Goal: Obtain resource: Obtain resource

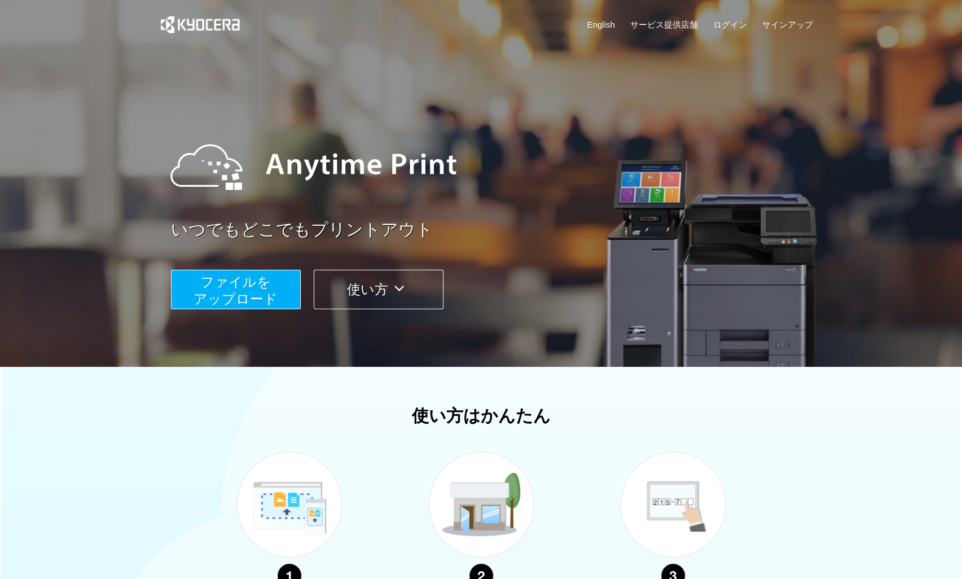
click at [271, 292] on span "ファイルを ​​アップロード" at bounding box center [235, 290] width 84 height 32
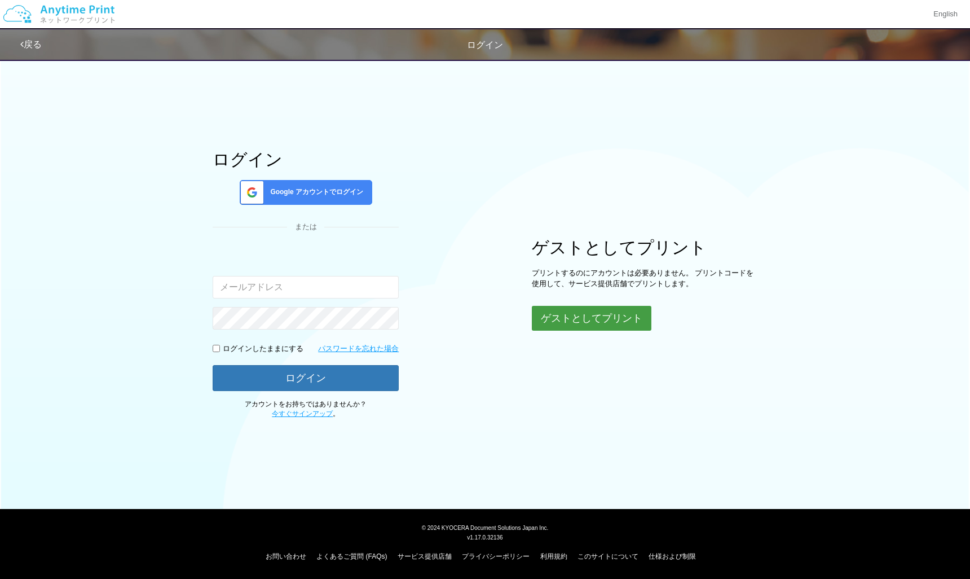
click at [603, 324] on button "ゲストとしてプリント" at bounding box center [592, 318] width 120 height 25
click at [566, 322] on button "ゲストとしてプリント" at bounding box center [592, 318] width 120 height 25
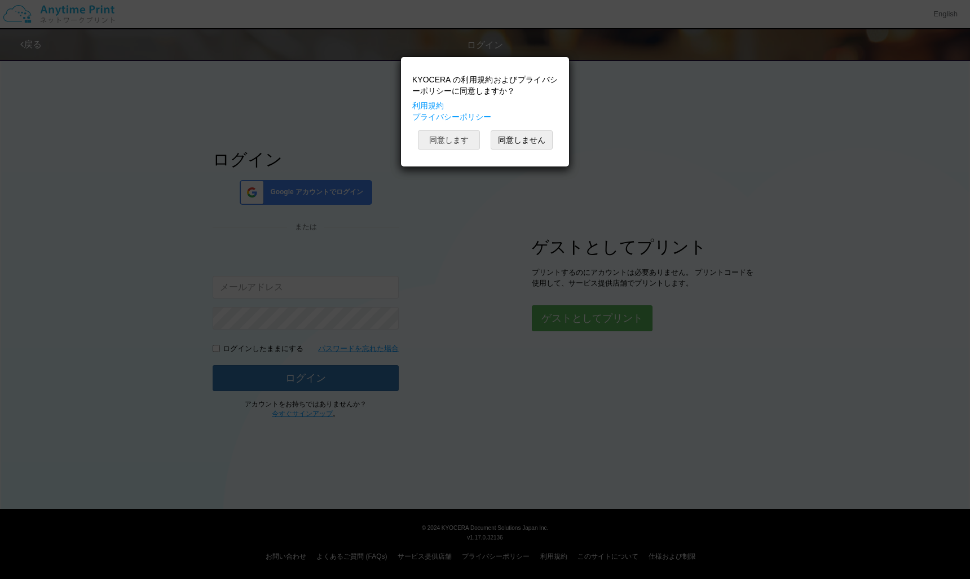
click at [447, 133] on button "同意します" at bounding box center [449, 139] width 62 height 19
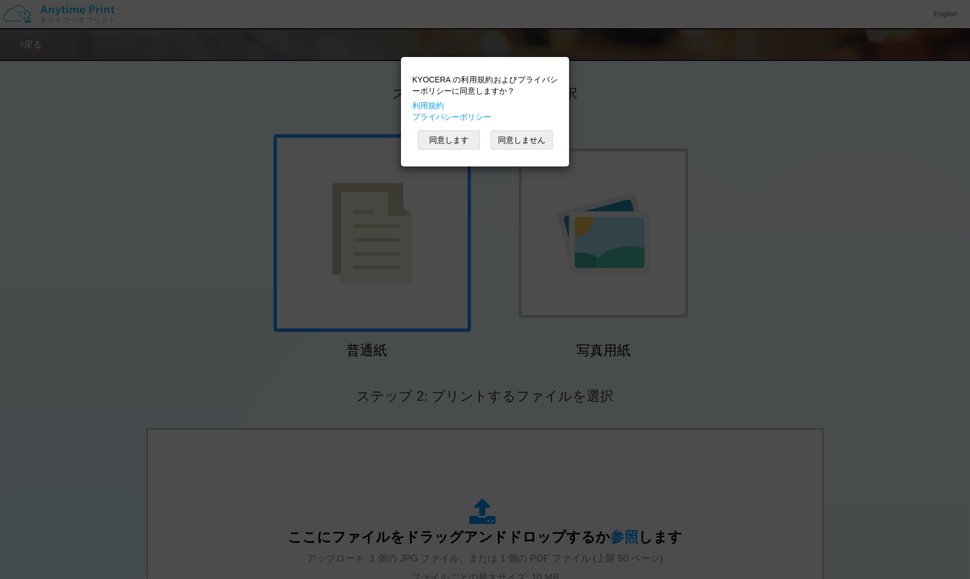
click at [496, 345] on div "KYOCERA の利用規約およびプライバシーポリシーに同意しますか？ 利用規約 プライバシーポリシー 同意します 同意しません" at bounding box center [485, 289] width 970 height 579
drag, startPoint x: 634, startPoint y: 423, endPoint x: 635, endPoint y: 319, distance: 103.2
click at [636, 419] on div "KYOCERA の利用規約およびプライバシーポリシーに同意しますか？ 利用規約 プライバシーポリシー 同意します 同意しません" at bounding box center [485, 289] width 970 height 579
click at [472, 139] on button "同意します" at bounding box center [449, 139] width 62 height 19
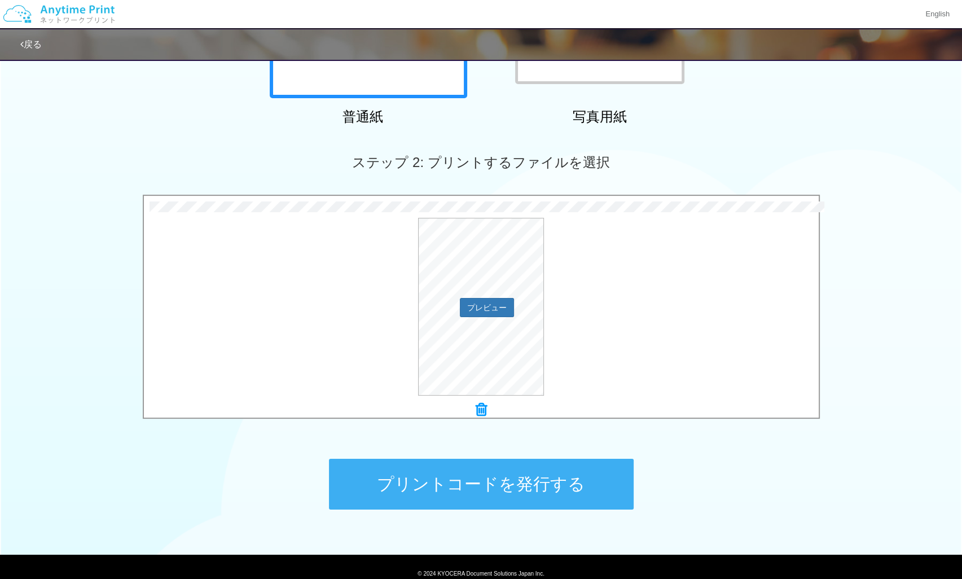
scroll to position [279, 0]
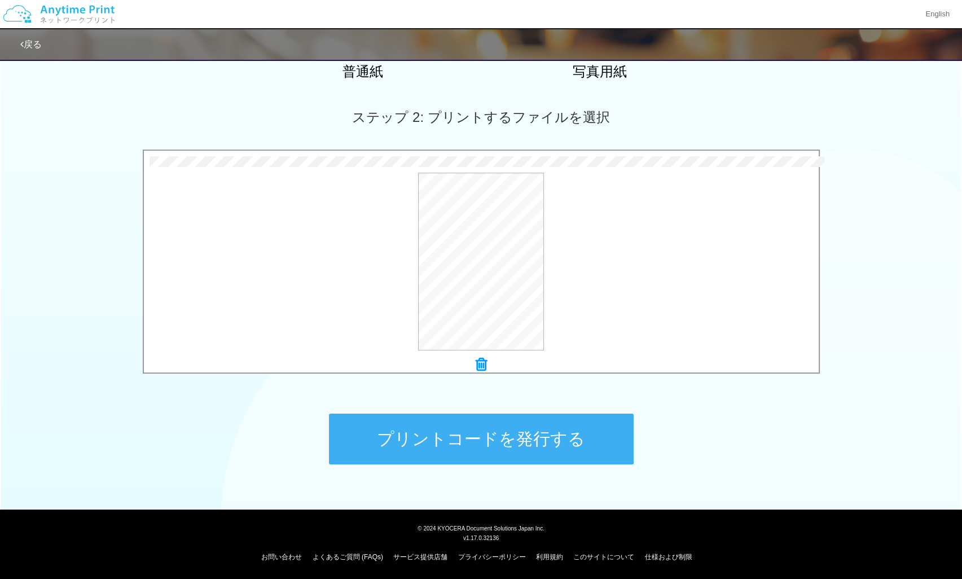
click at [431, 441] on button "プリントコードを発行する" at bounding box center [481, 438] width 305 height 51
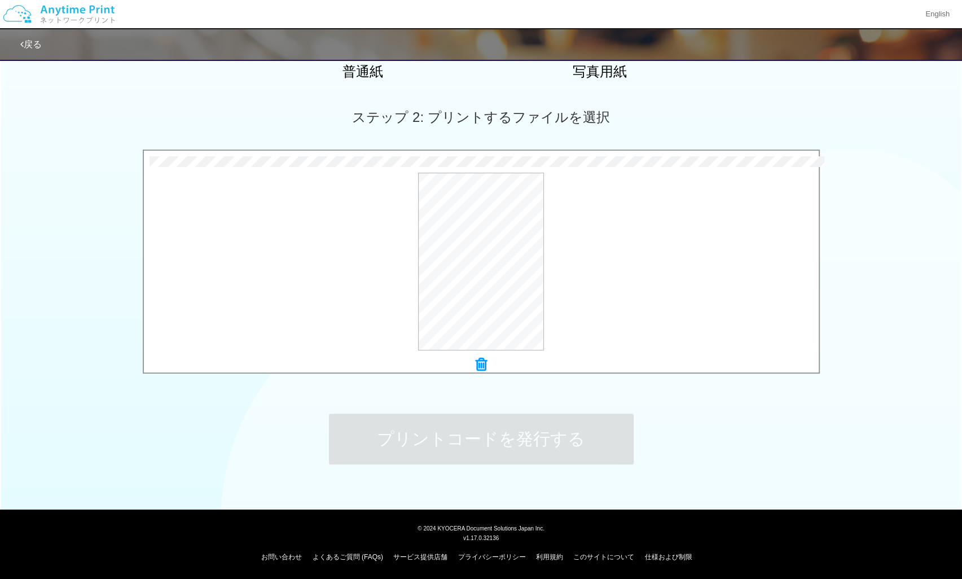
scroll to position [0, 0]
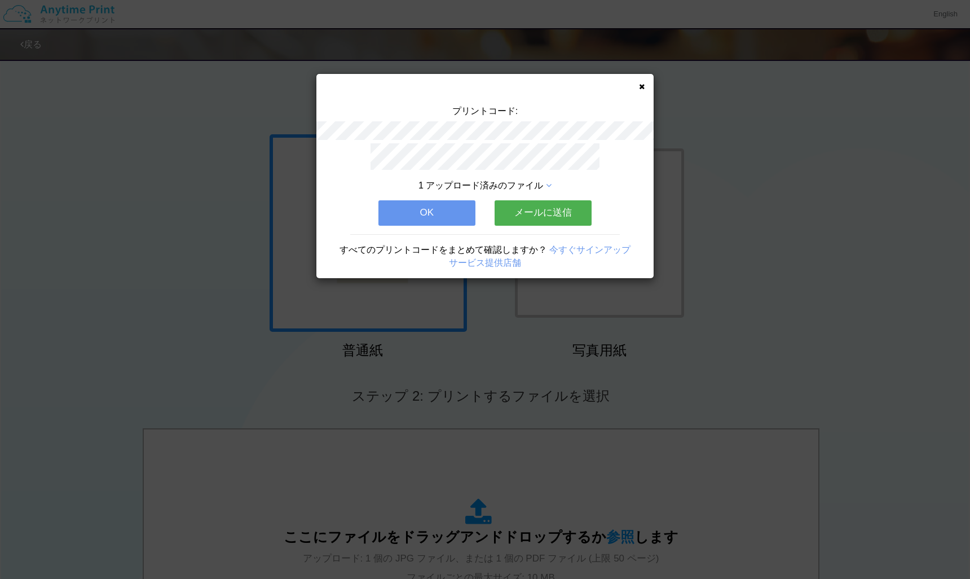
click at [526, 212] on button "メールに送信" at bounding box center [543, 212] width 97 height 25
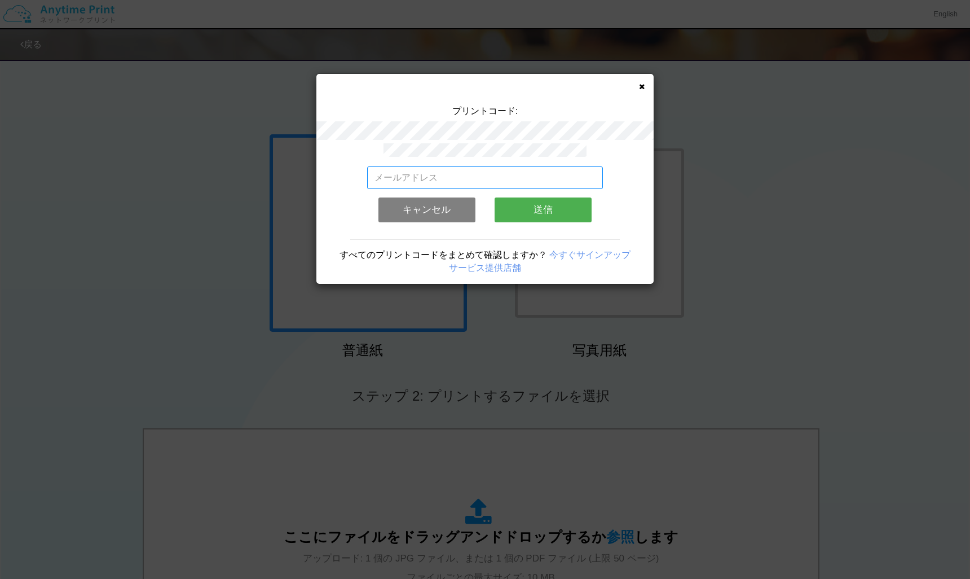
click at [458, 179] on input "email" at bounding box center [485, 177] width 236 height 23
type input "[EMAIL_ADDRESS][DOMAIN_NAME]"
click at [538, 204] on button "送信" at bounding box center [543, 209] width 97 height 25
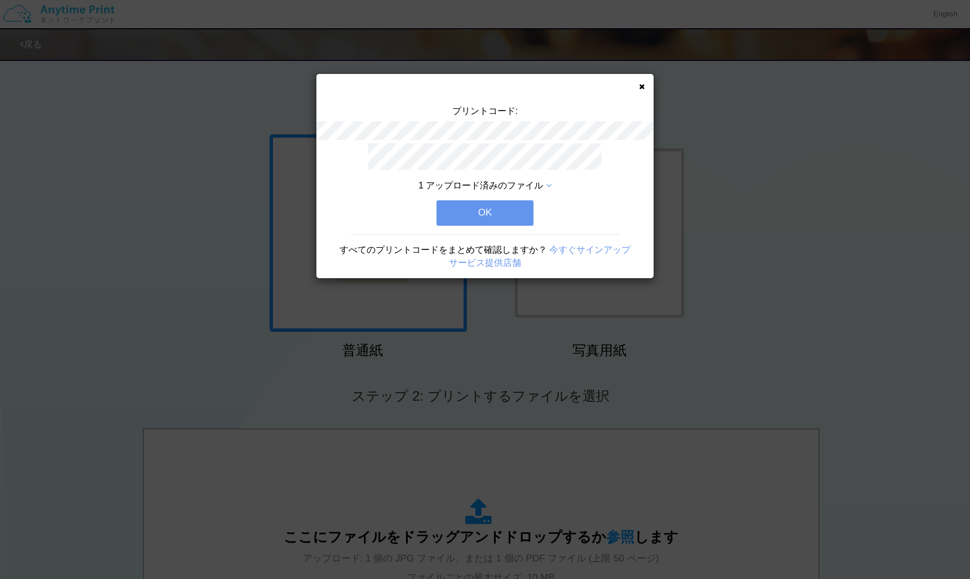
click at [500, 213] on button "OK" at bounding box center [485, 212] width 97 height 25
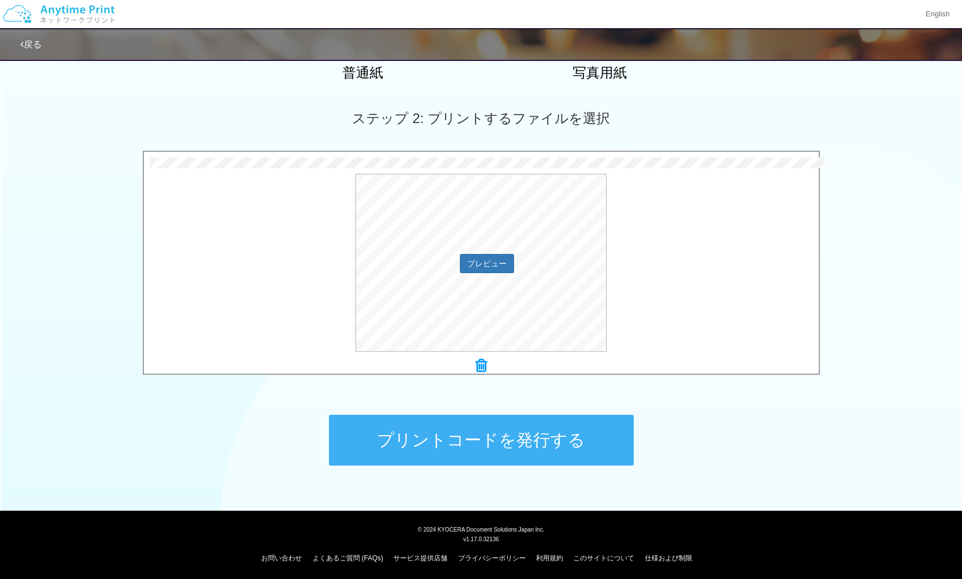
scroll to position [279, 0]
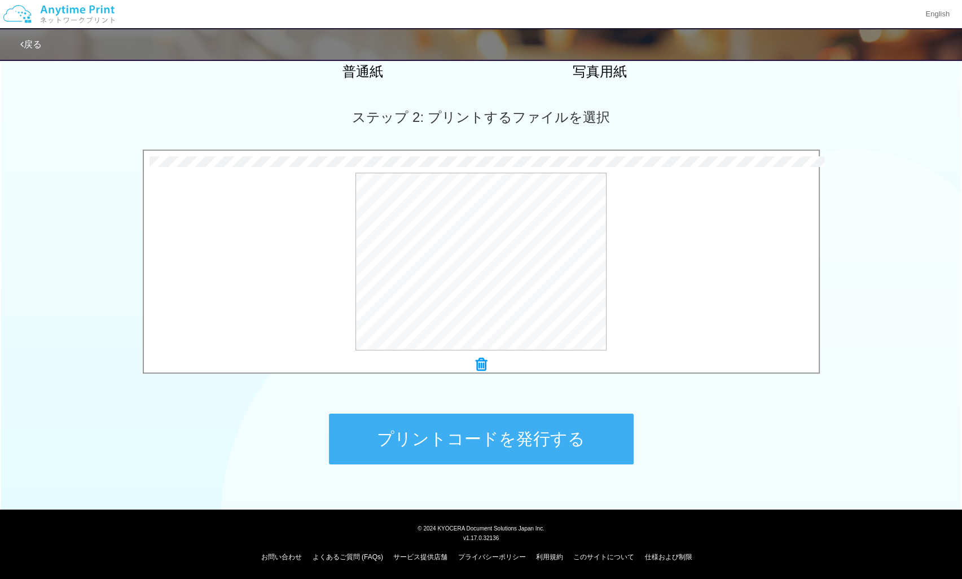
click at [505, 442] on button "プリントコードを発行する" at bounding box center [481, 438] width 305 height 51
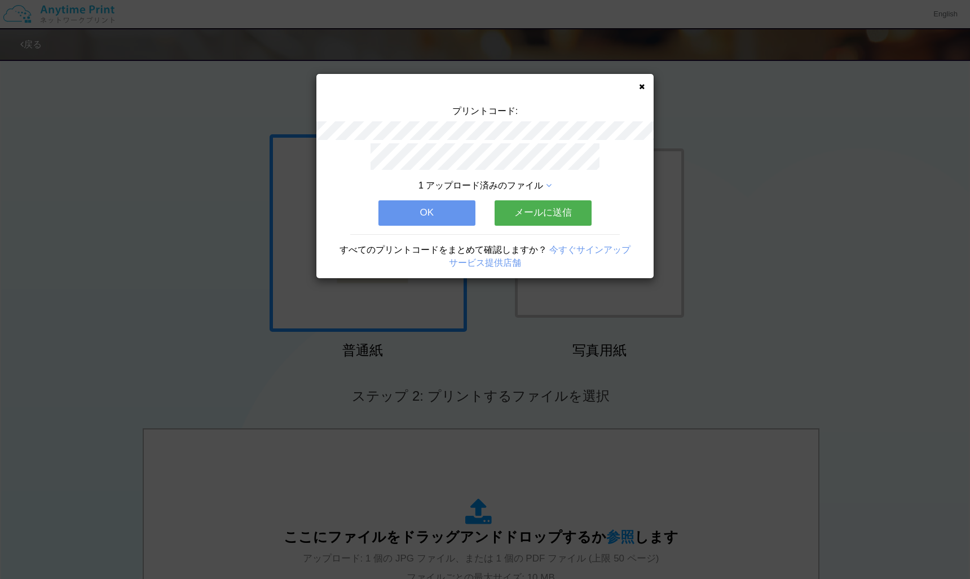
click at [550, 209] on button "メールに送信" at bounding box center [543, 212] width 97 height 25
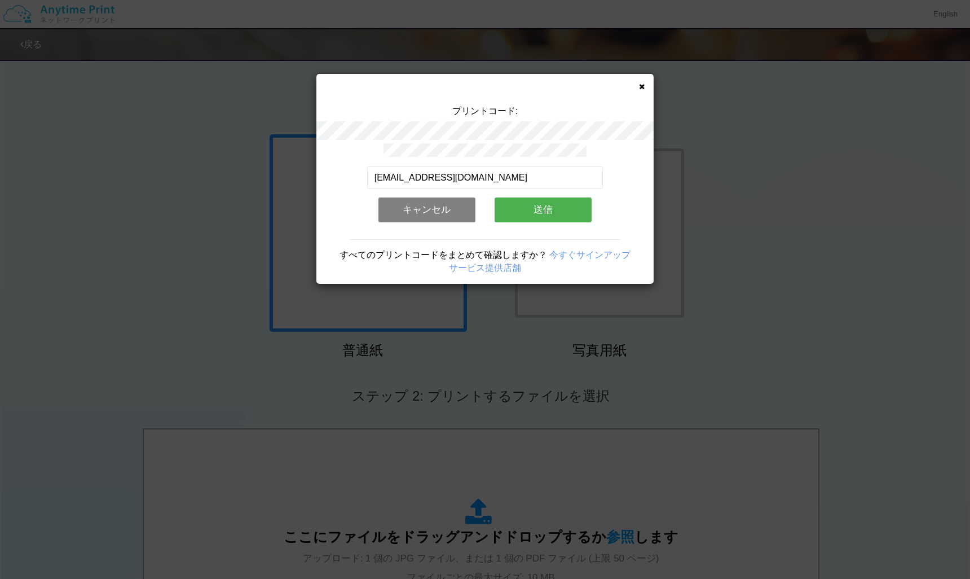
click at [550, 209] on button "送信" at bounding box center [543, 209] width 97 height 25
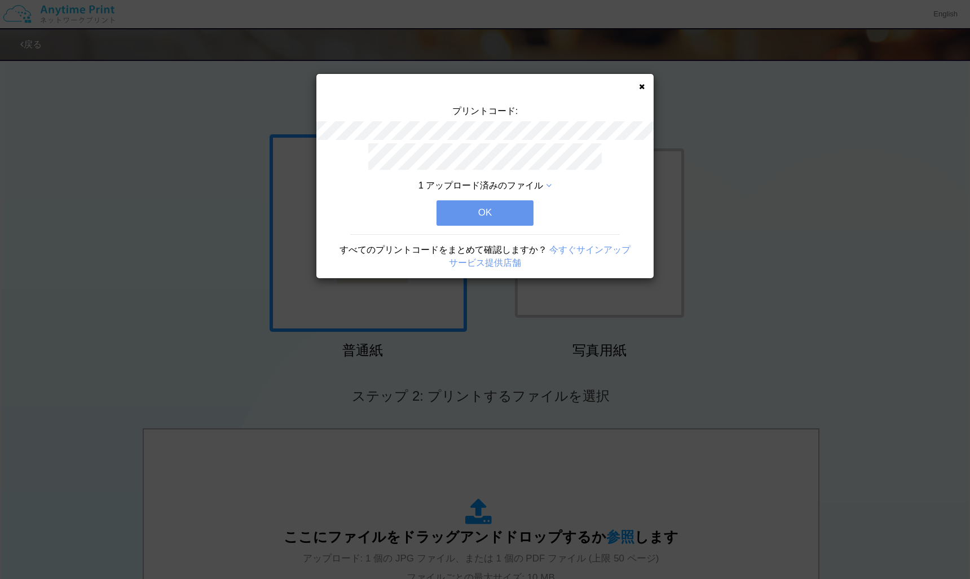
click at [486, 209] on button "OK" at bounding box center [485, 212] width 97 height 25
